Goal: Transaction & Acquisition: Purchase product/service

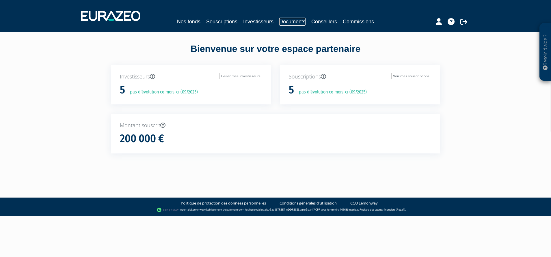
click at [290, 23] on link "Documents" at bounding box center [292, 22] width 26 height 8
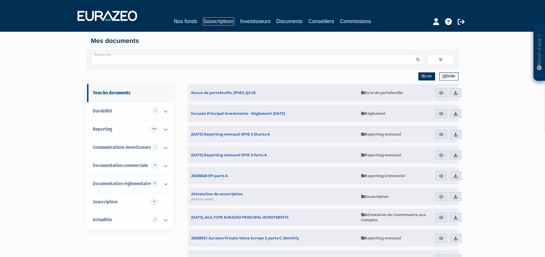
click at [230, 25] on link "Souscriptions" at bounding box center [218, 21] width 31 height 8
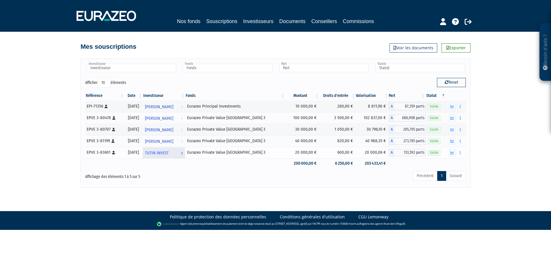
click at [168, 154] on span "TUTIN INVEST" at bounding box center [157, 153] width 24 height 11
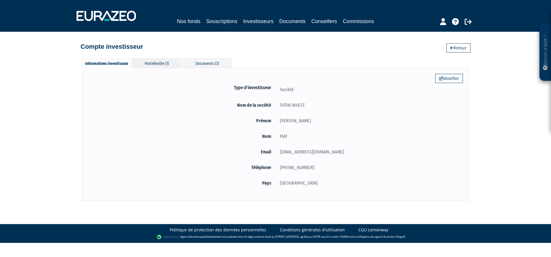
click at [168, 64] on div "Portefeuille (1)" at bounding box center [156, 63] width 49 height 10
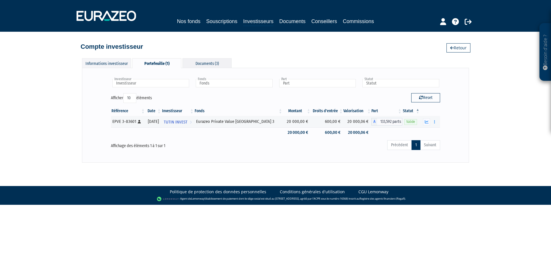
click at [213, 64] on div "Documents (3)" at bounding box center [207, 63] width 49 height 10
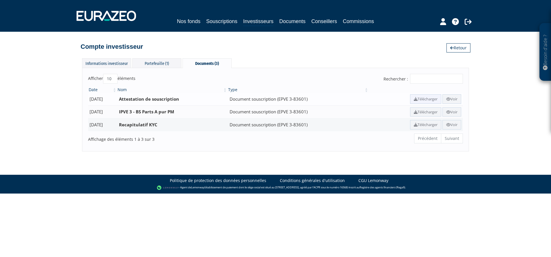
click at [414, 98] on link "Télécharger" at bounding box center [425, 99] width 31 height 10
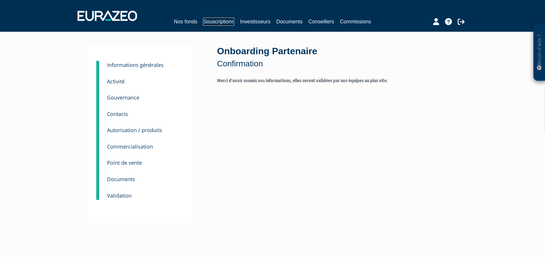
click at [207, 21] on link "Souscriptions" at bounding box center [218, 22] width 31 height 8
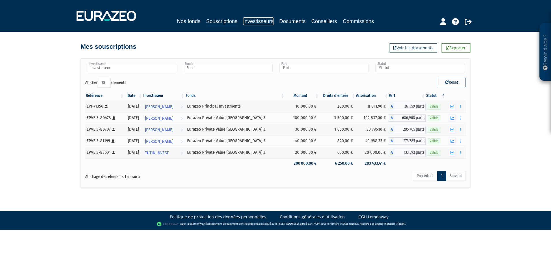
click at [258, 22] on link "Investisseurs" at bounding box center [258, 21] width 30 height 8
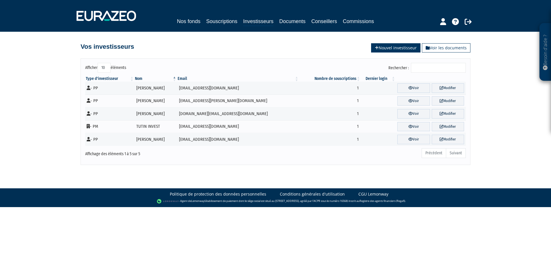
click at [383, 48] on link "Nouvel investisseur" at bounding box center [395, 47] width 49 height 9
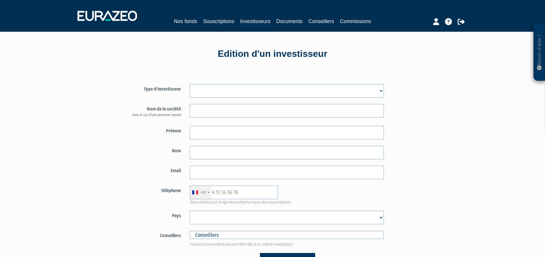
click at [266, 93] on select "Mr [PERSON_NAME] Société" at bounding box center [287, 91] width 194 height 14
select select "3"
click at [190, 84] on select "Mr [PERSON_NAME] Société" at bounding box center [287, 91] width 194 height 14
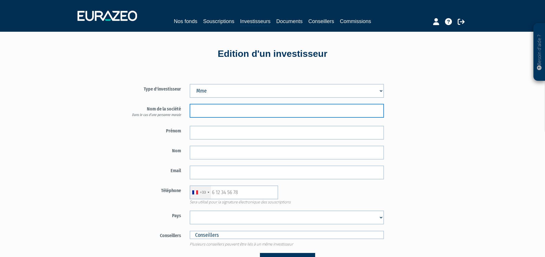
click at [231, 112] on input "text" at bounding box center [287, 111] width 194 height 14
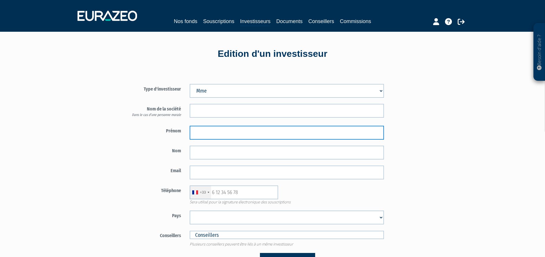
click at [228, 131] on input "text" at bounding box center [287, 133] width 194 height 14
type input "[PERSON_NAME]"
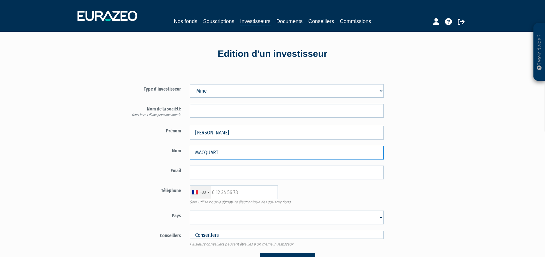
type input "MACQUART"
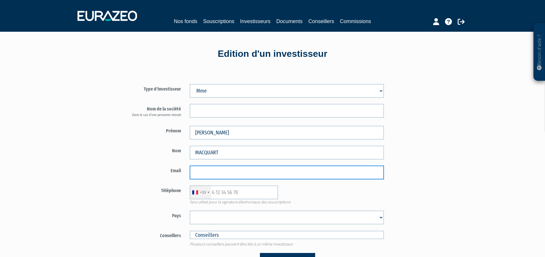
click at [248, 177] on input "email" at bounding box center [287, 173] width 194 height 14
paste input "[EMAIL_ADDRESS][DOMAIN_NAME]"
type input "[EMAIL_ADDRESS][DOMAIN_NAME]"
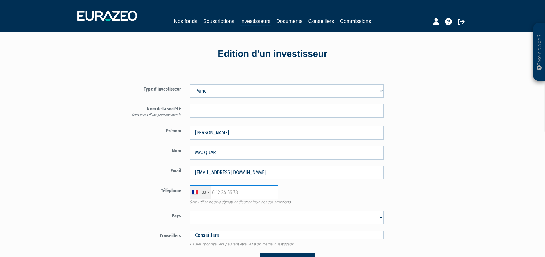
click at [244, 196] on input "text" at bounding box center [234, 193] width 88 height 14
paste input "0604675245"
type input "0604675245"
click at [246, 215] on select "Afghanistan Afrique du Sud Albanie Algérie Allemagne Andorre Angola Anguilla An…" at bounding box center [287, 218] width 194 height 14
select select "75"
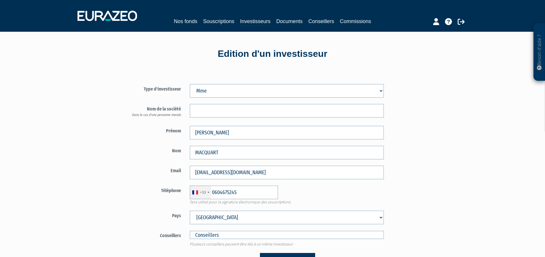
click at [190, 211] on select "Afghanistan Afrique du Sud Albanie Algérie Allemagne Andorre Angola Anguilla An…" at bounding box center [287, 218] width 194 height 14
click at [505, 186] on div "Besoin d'aide ? × J'ai besoin d'aide Si vous avez une question à propos du fonc…" at bounding box center [272, 172] width 545 height 345
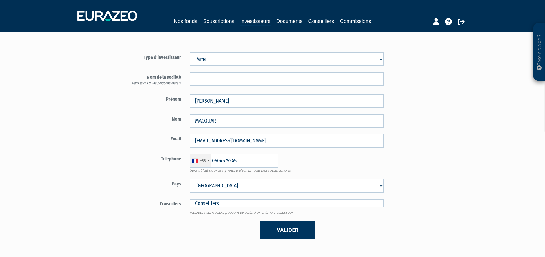
scroll to position [87, 0]
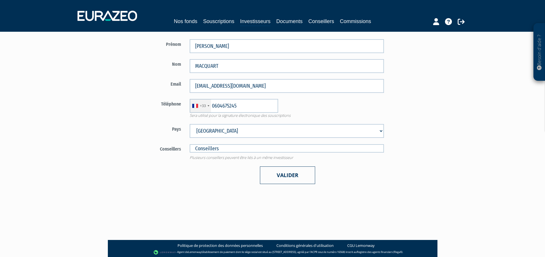
click at [289, 180] on button "Valider" at bounding box center [287, 176] width 55 height 18
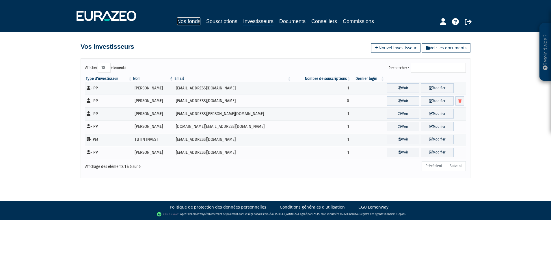
click at [199, 20] on link "Nos fonds" at bounding box center [188, 21] width 23 height 8
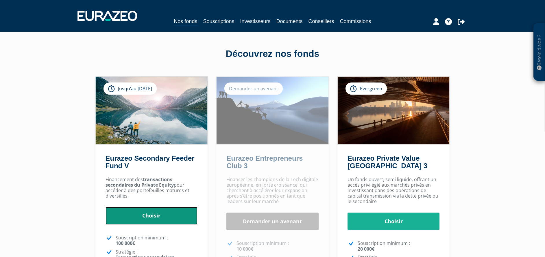
click at [151, 218] on link "Choisir" at bounding box center [151, 216] width 92 height 18
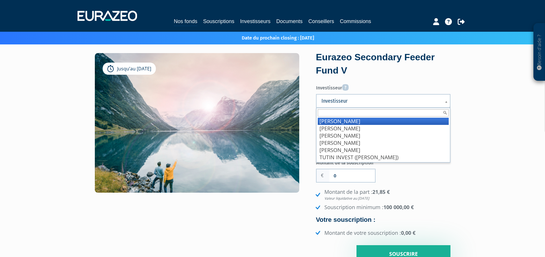
click at [353, 95] on link "Investisseur" at bounding box center [383, 101] width 134 height 14
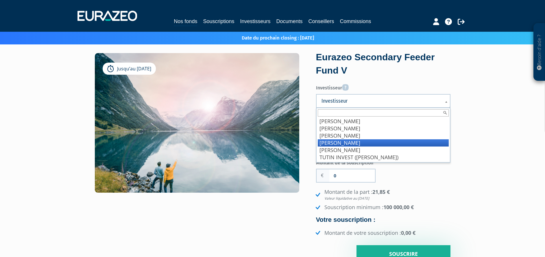
click at [351, 141] on li "MACQUART Elodie" at bounding box center [383, 143] width 131 height 7
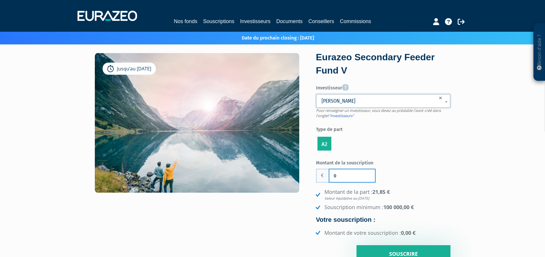
click at [350, 178] on input "0" at bounding box center [352, 176] width 46 height 13
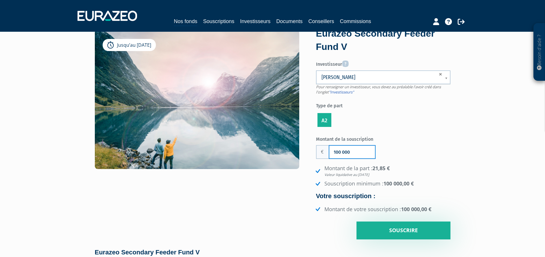
scroll to position [43, 0]
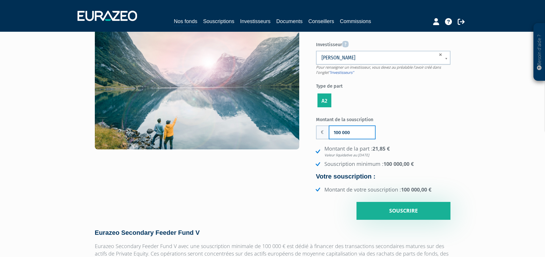
type input "100 000"
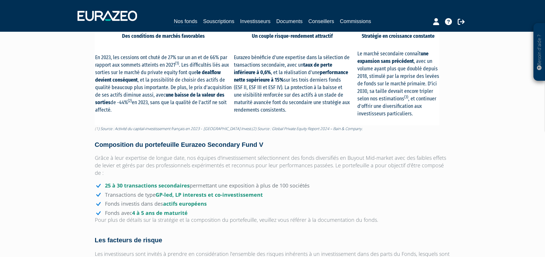
scroll to position [130, 0]
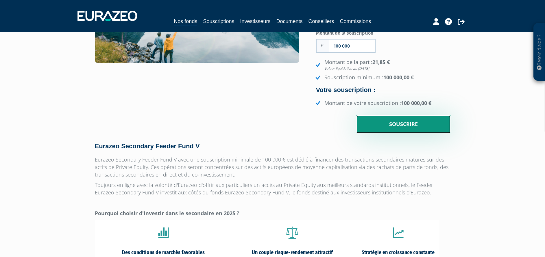
click at [411, 124] on input "Souscrire" at bounding box center [403, 125] width 94 height 18
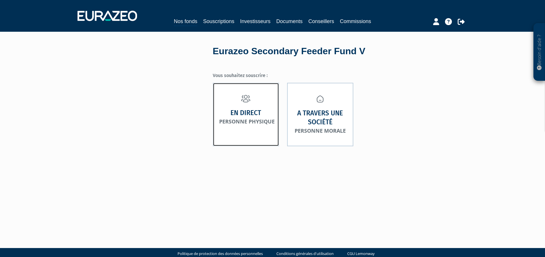
click at [246, 123] on small "Personne physique" at bounding box center [246, 121] width 55 height 7
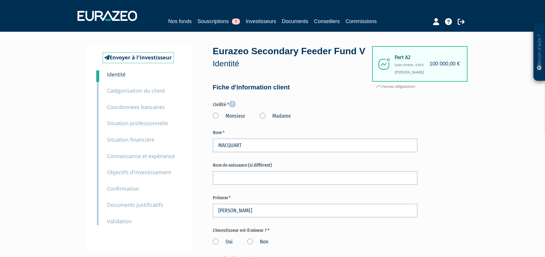
click at [283, 120] on label "Madame" at bounding box center [274, 117] width 31 height 8
click at [0, 0] on "Madame" at bounding box center [0, 0] width 0 height 0
click at [443, 62] on h4 "100 000,00 €" at bounding box center [444, 64] width 30 height 6
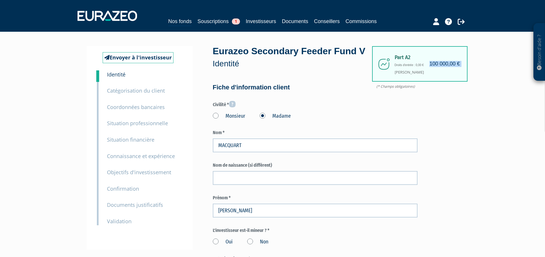
click at [443, 62] on h4 "100 000,00 €" at bounding box center [444, 64] width 30 height 6
drag, startPoint x: 443, startPoint y: 62, endPoint x: 470, endPoint y: 132, distance: 74.9
click at [388, 89] on span "(* Champs obligatoires)" at bounding box center [396, 86] width 41 height 5
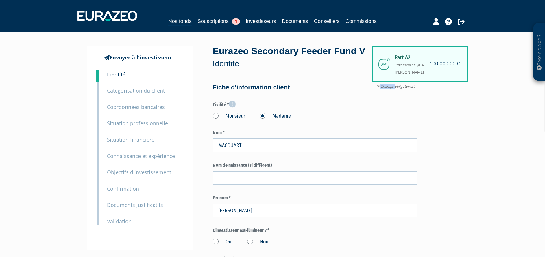
click at [388, 89] on span "(* Champs obligatoires)" at bounding box center [396, 86] width 41 height 5
drag, startPoint x: 388, startPoint y: 98, endPoint x: 390, endPoint y: 41, distance: 57.0
drag, startPoint x: 390, startPoint y: 41, endPoint x: 393, endPoint y: 57, distance: 15.6
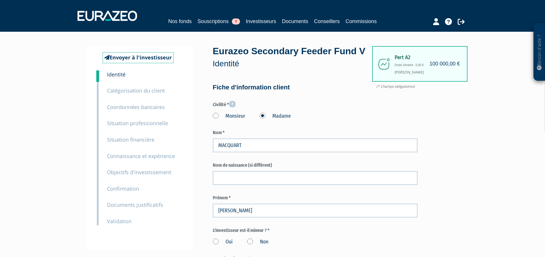
drag, startPoint x: 455, startPoint y: 117, endPoint x: 433, endPoint y: 76, distance: 46.5
drag, startPoint x: 428, startPoint y: 69, endPoint x: 389, endPoint y: 44, distance: 45.6
drag, startPoint x: 389, startPoint y: 44, endPoint x: 440, endPoint y: 87, distance: 66.5
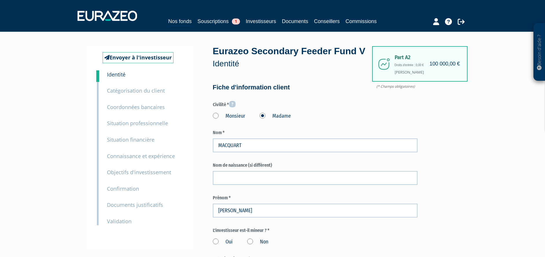
click at [442, 65] on h4 "100 000,00 €" at bounding box center [444, 64] width 30 height 6
drag, startPoint x: 442, startPoint y: 65, endPoint x: 442, endPoint y: 76, distance: 10.4
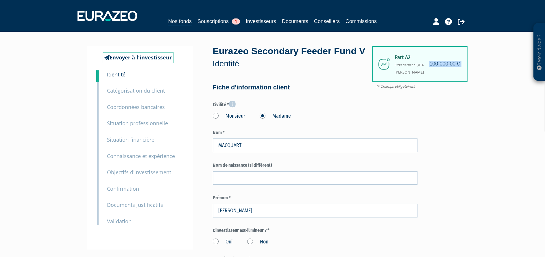
click at [442, 76] on div "Part A2 100 000,00 € Droits d'entrée : 0,00 € Elodie MACQUART" at bounding box center [419, 64] width 95 height 36
drag, startPoint x: 437, startPoint y: 74, endPoint x: 387, endPoint y: 54, distance: 54.4
drag, startPoint x: 387, startPoint y: 54, endPoint x: 397, endPoint y: 60, distance: 11.8
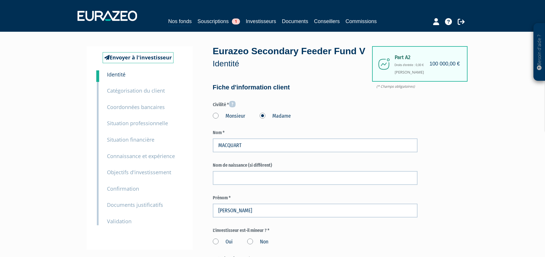
drag, startPoint x: 396, startPoint y: 58, endPoint x: 438, endPoint y: 76, distance: 45.7
drag, startPoint x: 438, startPoint y: 76, endPoint x: 447, endPoint y: 119, distance: 44.5
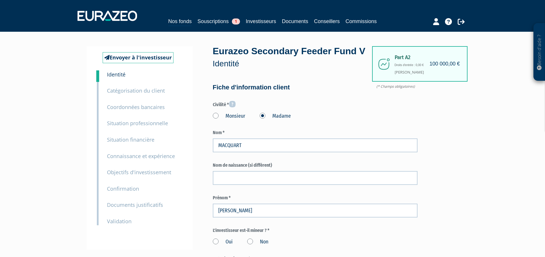
drag, startPoint x: 404, startPoint y: 65, endPoint x: 467, endPoint y: 129, distance: 89.7
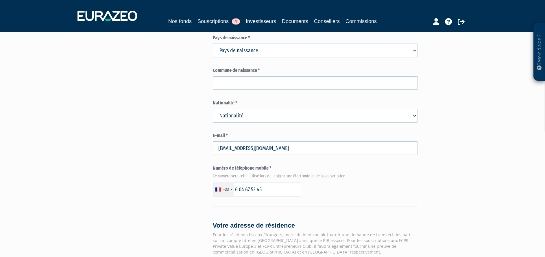
scroll to position [205, 0]
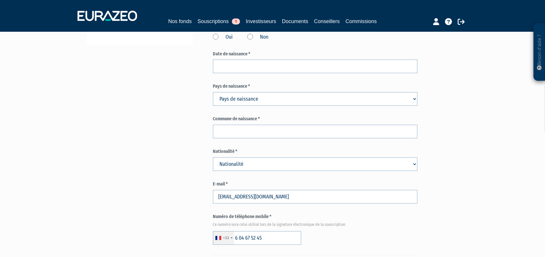
click at [540, 56] on p "Besoin d'aide ?" at bounding box center [539, 52] width 7 height 52
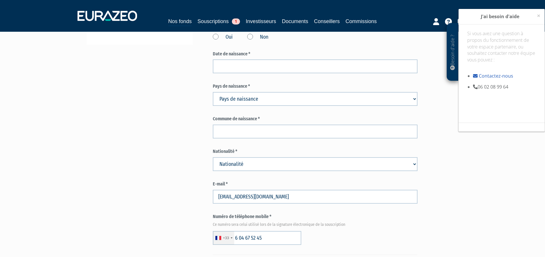
click at [485, 151] on div "Besoin d'aide ? × J'ai besoin d'aide Si vous avez une question à propos du fonc…" at bounding box center [501, 124] width 87 height 231
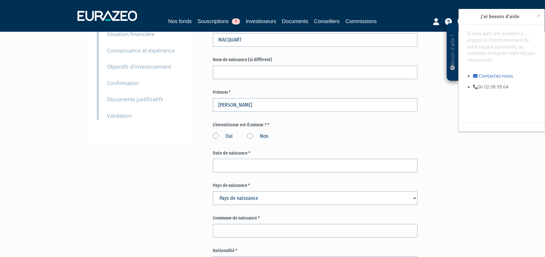
scroll to position [0, 0]
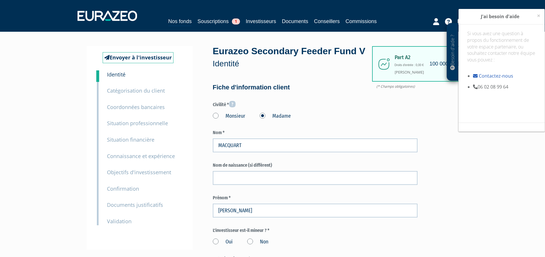
click at [259, 91] on h4 "Fiche d'information client" at bounding box center [315, 87] width 205 height 7
click at [539, 15] on span "×" at bounding box center [538, 16] width 3 height 8
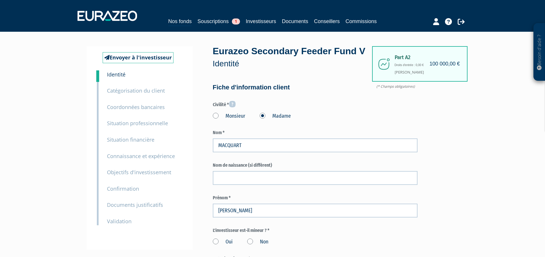
drag, startPoint x: 416, startPoint y: 66, endPoint x: 457, endPoint y: 66, distance: 41.9
drag, startPoint x: 457, startPoint y: 66, endPoint x: 454, endPoint y: 110, distance: 43.2
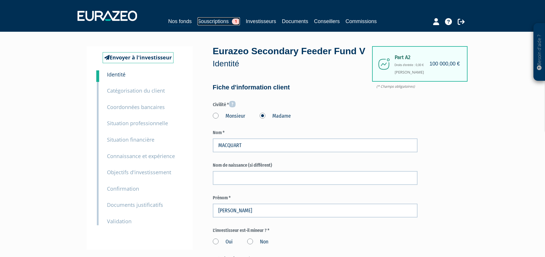
click at [216, 21] on link "Souscriptions 1" at bounding box center [218, 21] width 42 height 8
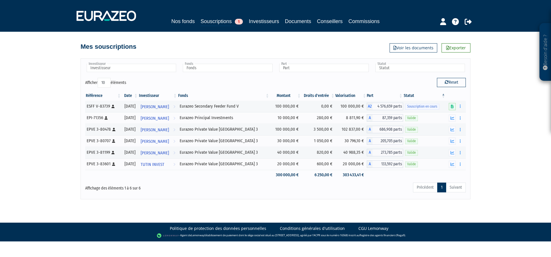
click at [55, 116] on div "Besoin d'aide ? × J'ai besoin d'aide Si vous avez une question à propos du fonc…" at bounding box center [275, 100] width 551 height 200
click at [453, 107] on icon at bounding box center [452, 107] width 3 height 4
click at [32, 94] on div "Besoin d'aide ? × J'ai besoin d'aide Si vous avez une question à propos du fonc…" at bounding box center [275, 100] width 551 height 200
click at [270, 198] on div "Investisseur Claudine Ducrocq Elodie MACQUART JORDAN GAJDOS Jeremy Denoyelle TU…" at bounding box center [276, 128] width 390 height 141
click at [320, 107] on td "0,00 €" at bounding box center [319, 107] width 34 height 12
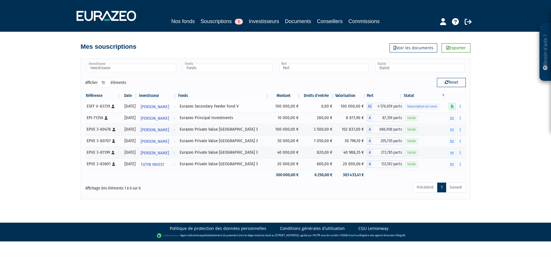
click at [320, 107] on td "0,00 €" at bounding box center [319, 107] width 34 height 12
click at [429, 106] on span "Souscription en cours" at bounding box center [422, 106] width 34 height 5
click at [225, 22] on link "Souscriptions 1" at bounding box center [222, 21] width 42 height 9
click at [184, 16] on div "Nos fonds Souscriptions 1 Investisseurs Documents Conseillers Commissions" at bounding box center [275, 15] width 407 height 21
click at [185, 22] on link "Nos fonds" at bounding box center [182, 21] width 23 height 8
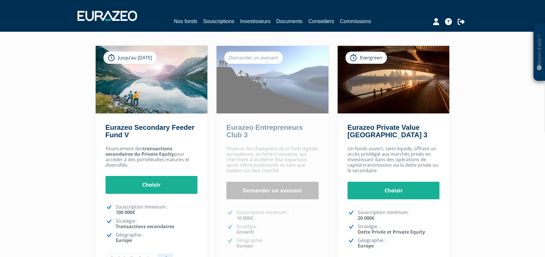
scroll to position [87, 0]
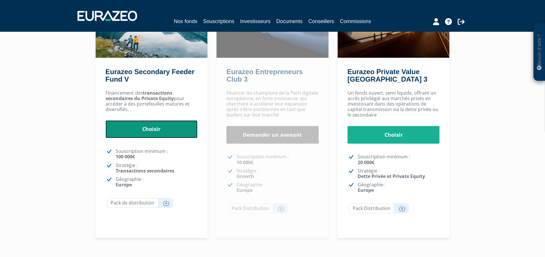
click at [144, 132] on link "Choisir" at bounding box center [151, 130] width 92 height 18
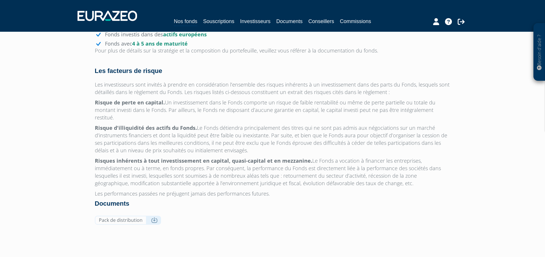
scroll to position [520, 0]
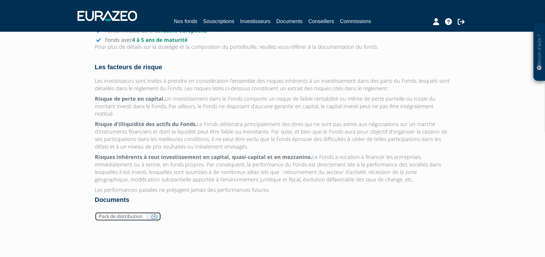
click at [151, 214] on icon at bounding box center [154, 217] width 6 height 6
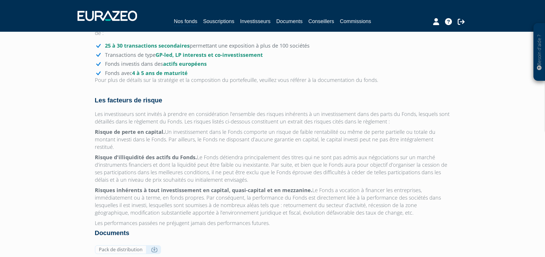
scroll to position [390, 0]
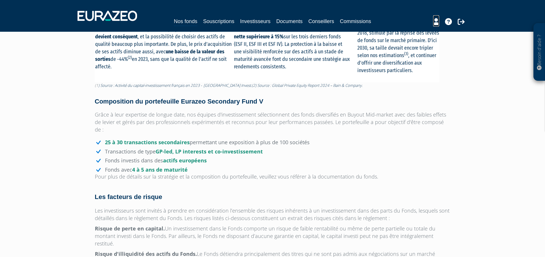
click at [438, 22] on icon at bounding box center [436, 21] width 6 height 7
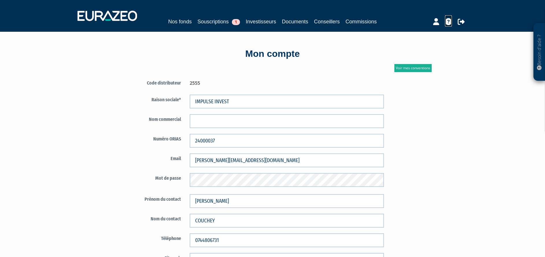
click at [445, 24] on icon at bounding box center [448, 21] width 7 height 7
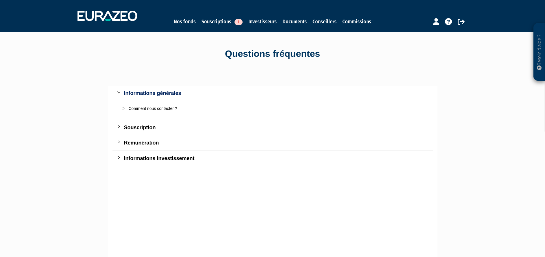
click at [122, 142] on div at bounding box center [120, 142] width 7 height 6
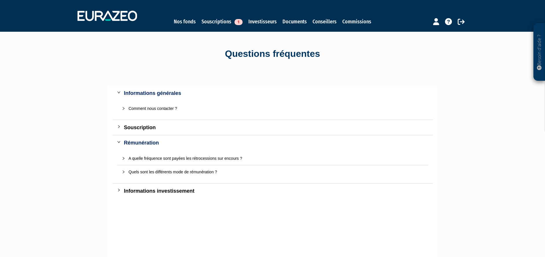
click at [124, 174] on div at bounding box center [125, 172] width 7 height 6
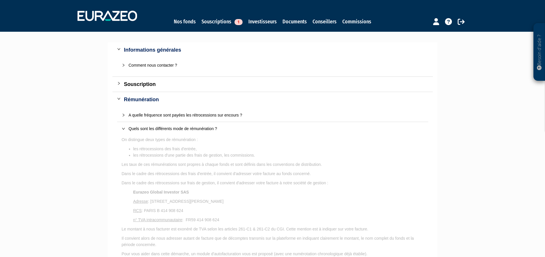
scroll to position [87, 0]
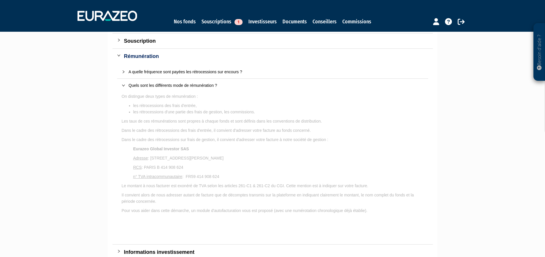
click at [84, 171] on div "Besoin d'aide ? × J'ai besoin d'aide Si vous avez une question à propos du fonc…" at bounding box center [272, 91] width 545 height 357
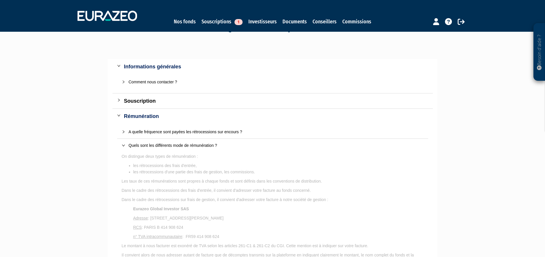
scroll to position [0, 0]
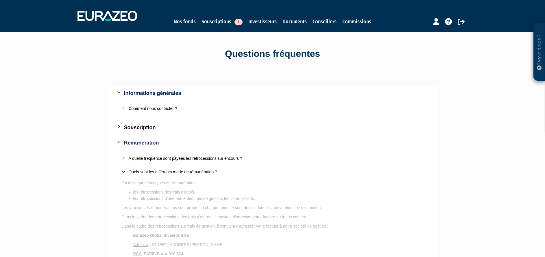
click at [135, 110] on div "Comment nous contacter ?" at bounding box center [276, 108] width 295 height 6
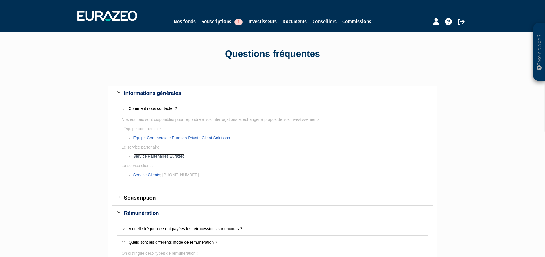
click at [168, 156] on link "Service Partenaires Eurazeo" at bounding box center [158, 156] width 51 height 5
drag, startPoint x: 237, startPoint y: 22, endPoint x: 236, endPoint y: 25, distance: 3.0
click at [237, 22] on span "1" at bounding box center [238, 22] width 8 height 6
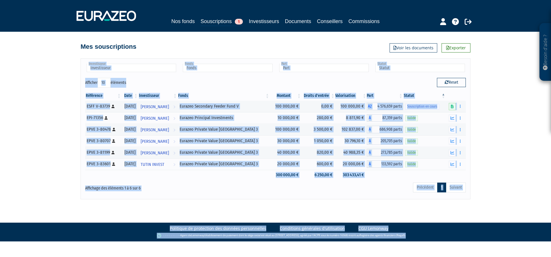
drag, startPoint x: 329, startPoint y: 54, endPoint x: 479, endPoint y: 247, distance: 244.7
click at [479, 242] on html "Besoin d'aide ? × J'ai besoin d'aide Si vous avez une question à propos du fonc…" at bounding box center [275, 121] width 551 height 242
drag, startPoint x: 479, startPoint y: 247, endPoint x: 495, endPoint y: 126, distance: 122.4
click at [495, 126] on div "Besoin d'aide ? × J'ai besoin d'aide Si vous avez une question à propos du fonc…" at bounding box center [275, 100] width 551 height 200
click at [499, 132] on div "Besoin d'aide ? × J'ai besoin d'aide Si vous avez une question à propos du fonc…" at bounding box center [275, 100] width 551 height 200
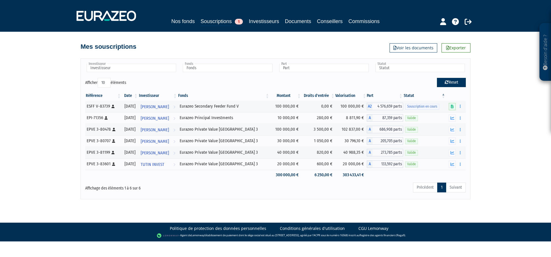
click at [451, 83] on button "Reset" at bounding box center [451, 82] width 29 height 9
type input "Investisseur"
type input "Fonds"
type input "Part"
type input "Statut"
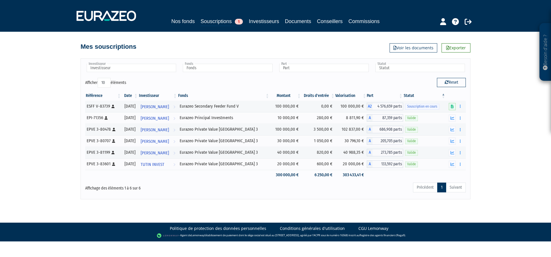
click at [491, 109] on div "Besoin d'aide ? × J'ai besoin d'aide Si vous avez une question à propos du fonc…" at bounding box center [275, 100] width 551 height 200
drag, startPoint x: 357, startPoint y: 22, endPoint x: 361, endPoint y: 27, distance: 6.3
click at [358, 22] on link "Commissions" at bounding box center [364, 21] width 31 height 8
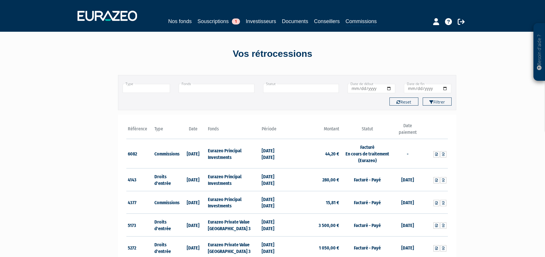
drag, startPoint x: 512, startPoint y: 185, endPoint x: 169, endPoint y: 77, distance: 359.6
click at [169, 77] on div "Besoin d'aide ? × J'ai besoin d'aide Si vous avez une question à propos du fonc…" at bounding box center [272, 163] width 545 height 327
click at [95, 135] on div "Besoin d'aide ? × J'ai besoin d'aide Si vous avez une question à propos du fonc…" at bounding box center [272, 163] width 545 height 327
drag, startPoint x: 92, startPoint y: 80, endPoint x: 117, endPoint y: 66, distance: 29.4
click at [92, 79] on div "Besoin d'aide ? × J'ai besoin d'aide Si vous avez une question à propos du fonc…" at bounding box center [272, 163] width 545 height 327
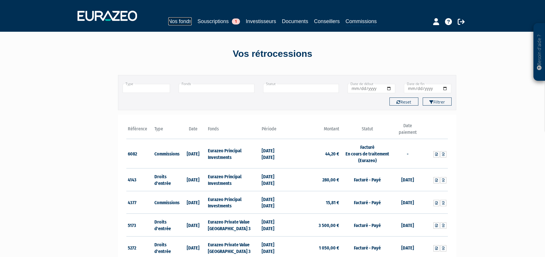
click at [175, 18] on link "Nos fonds" at bounding box center [179, 21] width 23 height 8
click at [94, 68] on div "Besoin d'aide ? × J'ai besoin d'aide Si vous avez une question à propos du fonc…" at bounding box center [272, 163] width 545 height 327
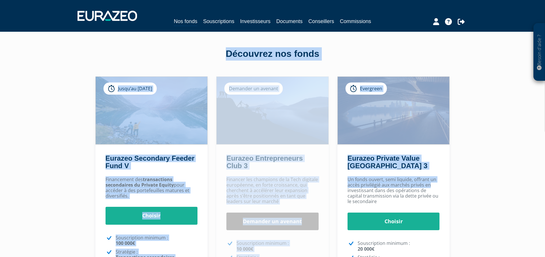
drag, startPoint x: 82, startPoint y: 59, endPoint x: 470, endPoint y: 190, distance: 410.3
click at [470, 190] on div "Besoin d'aide ? × J'ai besoin d'aide Si vous avez une question à propos du fonc…" at bounding box center [272, 177] width 545 height 354
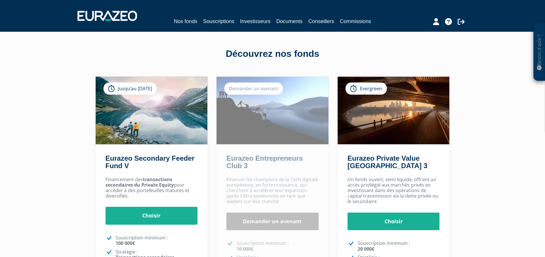
drag, startPoint x: 470, startPoint y: 190, endPoint x: 485, endPoint y: 228, distance: 40.1
click at [485, 228] on div "Besoin d'aide ? × J'ai besoin d'aide Si vous avez une question à propos du fonc…" at bounding box center [272, 177] width 545 height 354
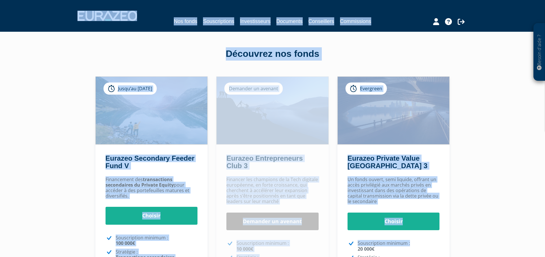
drag, startPoint x: 91, startPoint y: 25, endPoint x: 63, endPoint y: 20, distance: 28.8
click at [63, 20] on div "Besoin d'aide ? × J'ai besoin d'aide Si vous avez une question à propos du fonc…" at bounding box center [272, 177] width 545 height 354
click at [492, 197] on div "Besoin d'aide ? × J'ai besoin d'aide Si vous avez une question à propos du fonc…" at bounding box center [272, 177] width 545 height 354
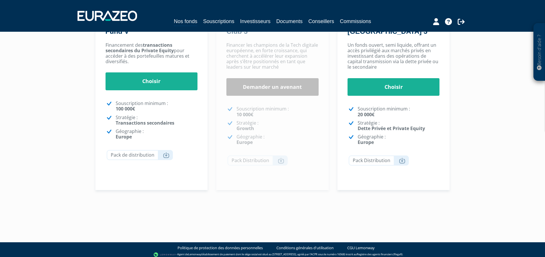
scroll to position [138, 0]
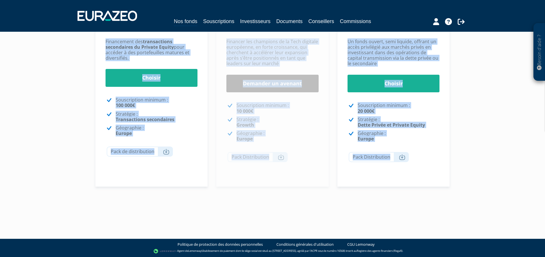
drag, startPoint x: 393, startPoint y: 87, endPoint x: 174, endPoint y: -27, distance: 246.9
click at [174, 0] on html "Besoin d'aide ? × J'ai besoin d'aide Si vous avez une question à propos du fonc…" at bounding box center [272, 60] width 545 height 396
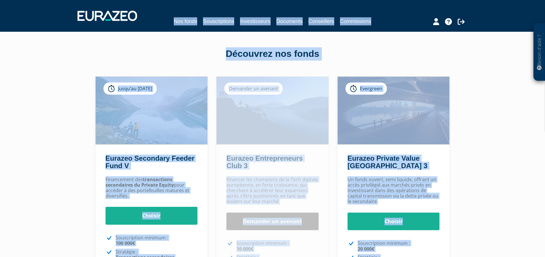
click at [485, 104] on div "Besoin d'aide ? × J'ai besoin d'aide Si vous avez une question à propos du fonc…" at bounding box center [272, 177] width 545 height 354
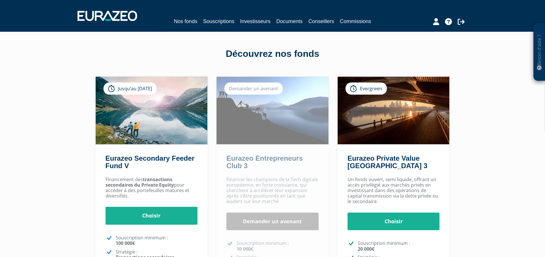
click at [261, 55] on div "Découvrez nos fonds" at bounding box center [272, 53] width 329 height 13
click at [178, 55] on div "Découvrez nos fonds" at bounding box center [272, 53] width 329 height 13
